Goal: Transaction & Acquisition: Purchase product/service

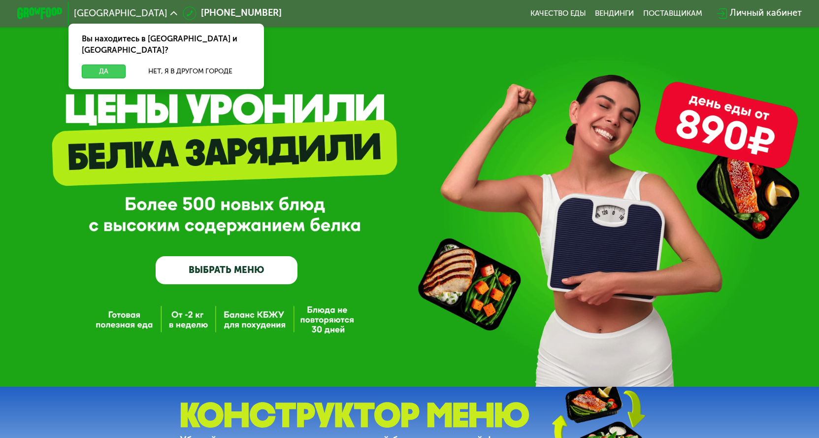
click at [100, 65] on button "Да" at bounding box center [104, 72] width 44 height 14
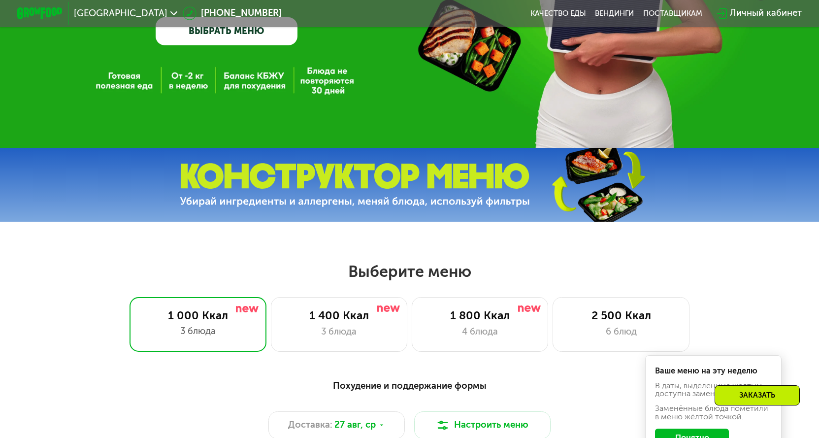
scroll to position [345, 0]
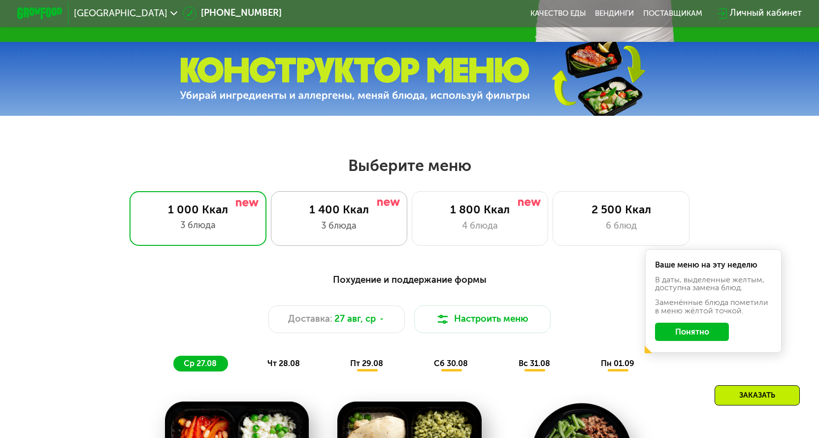
click at [370, 233] on div "3 блюда" at bounding box center [339, 226] width 113 height 14
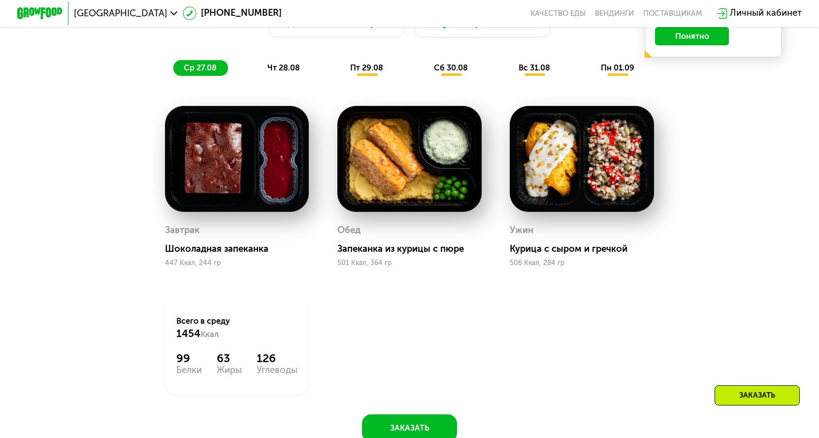
scroll to position [443, 0]
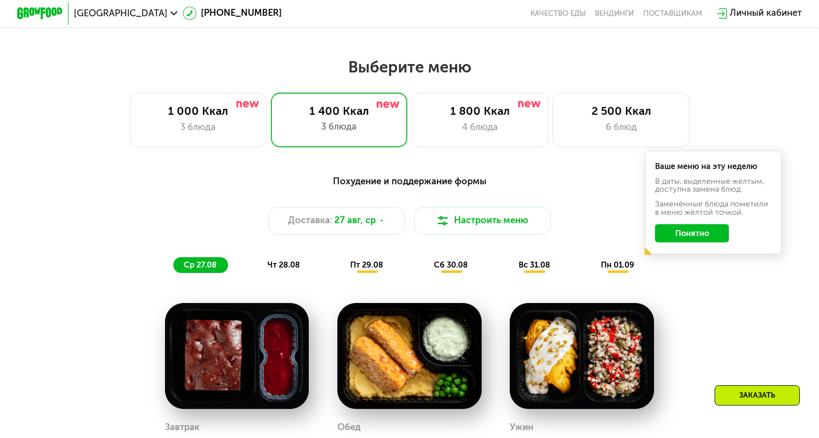
click at [707, 241] on button "Понятно" at bounding box center [692, 233] width 74 height 18
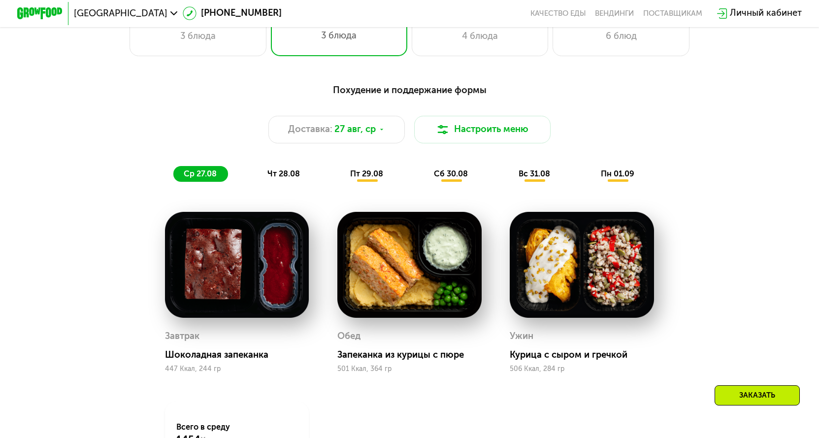
scroll to position [591, 0]
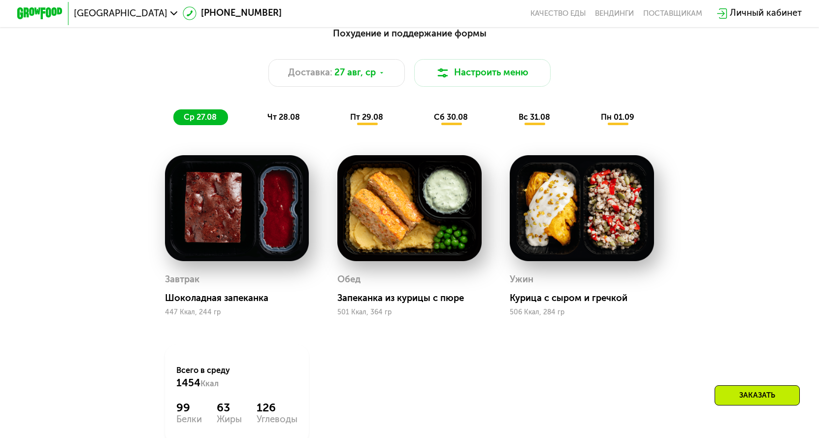
click at [457, 122] on span "сб 30.08" at bounding box center [451, 116] width 34 height 9
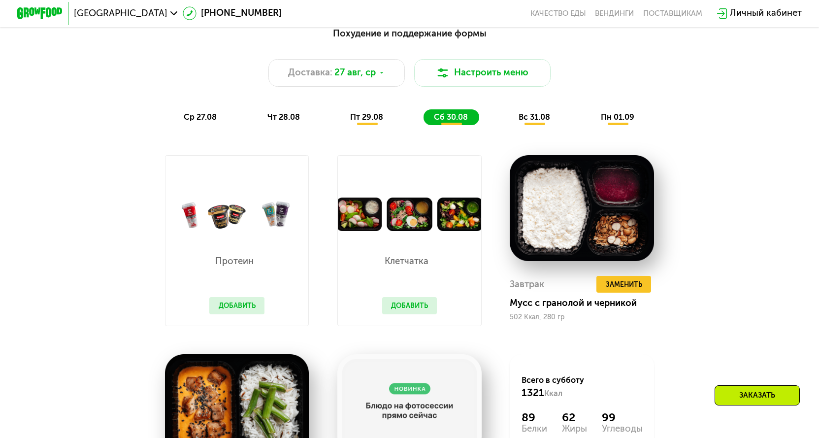
click at [614, 122] on span "пн 01.09" at bounding box center [618, 116] width 34 height 9
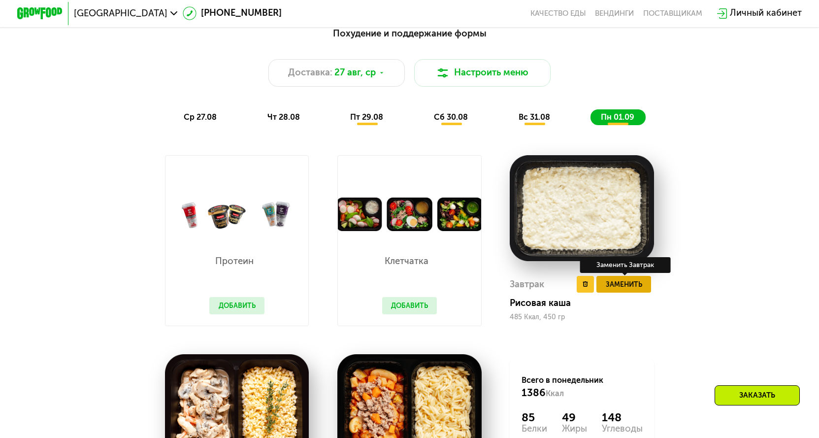
click at [631, 290] on span "Заменить" at bounding box center [624, 284] width 36 height 11
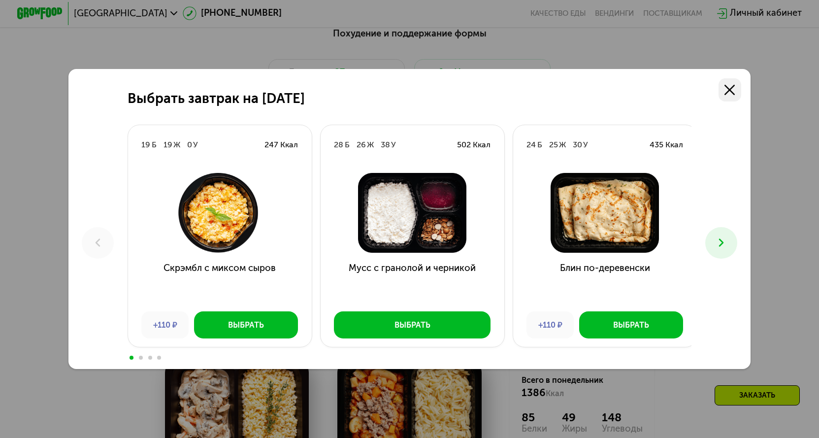
click at [733, 88] on use at bounding box center [730, 90] width 10 height 10
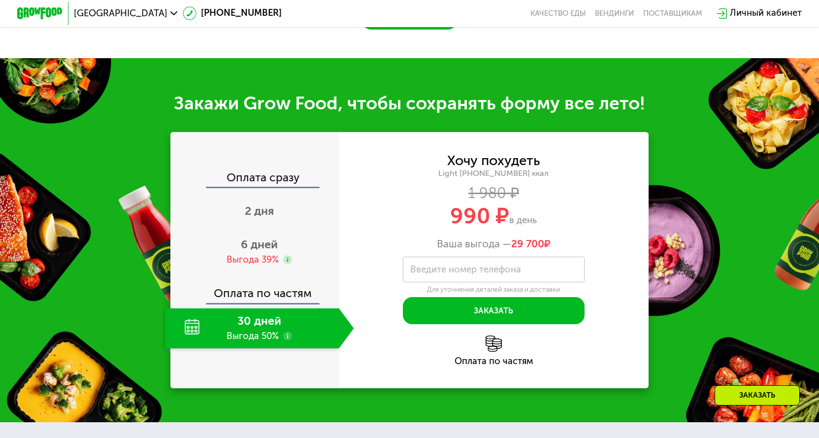
scroll to position [1133, 0]
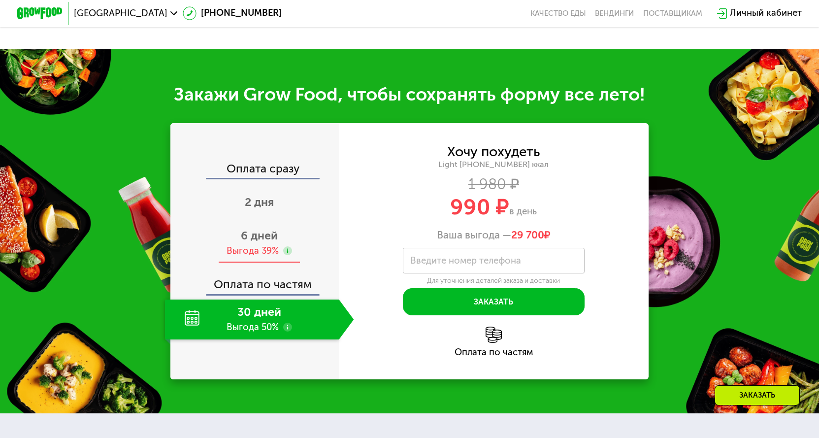
click at [254, 258] on div "Выгода 39%" at bounding box center [253, 251] width 52 height 13
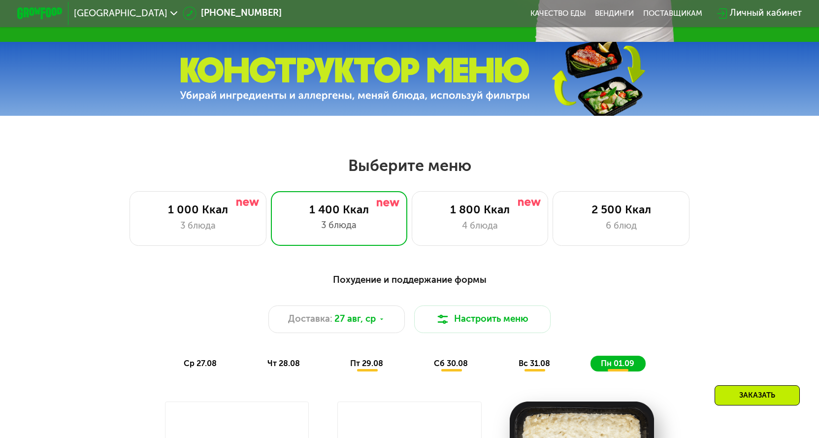
scroll to position [148, 0]
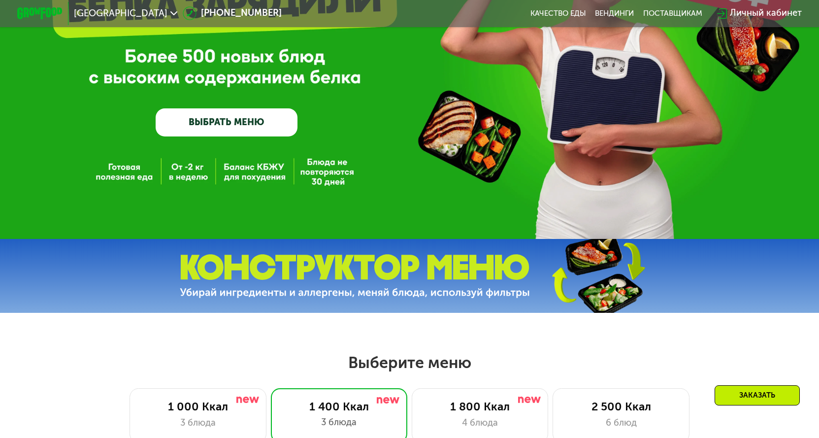
click at [226, 125] on link "ВЫБРАТЬ МЕНЮ" at bounding box center [227, 122] width 142 height 29
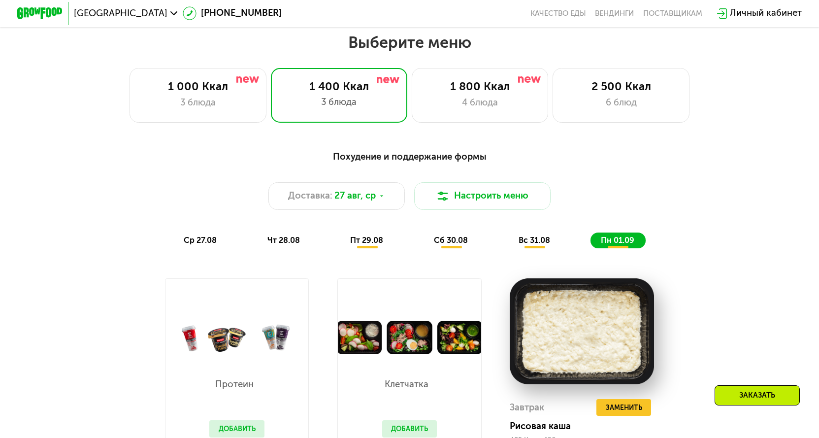
scroll to position [478, 0]
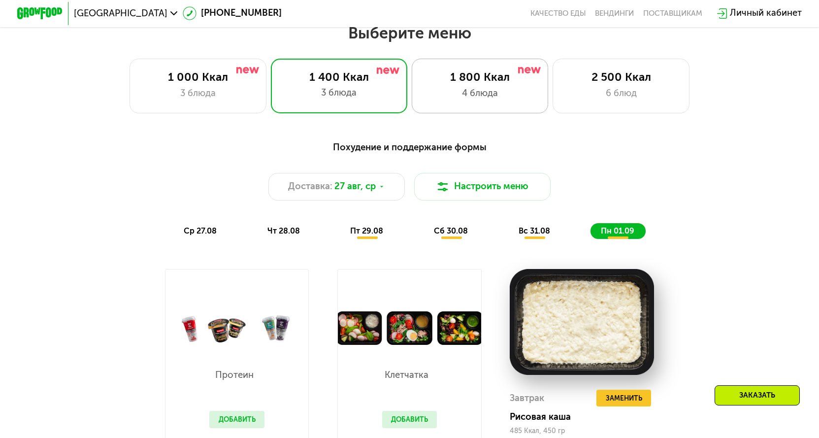
click at [478, 101] on div "4 блюда" at bounding box center [480, 94] width 113 height 14
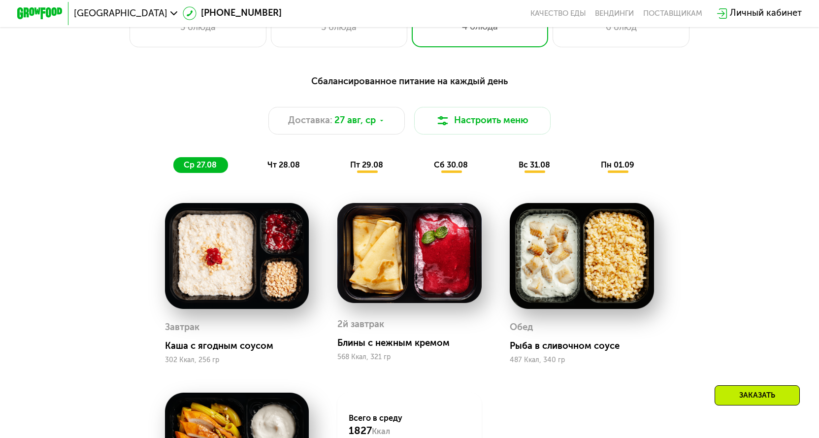
scroll to position [527, 0]
